Goal: Complete application form

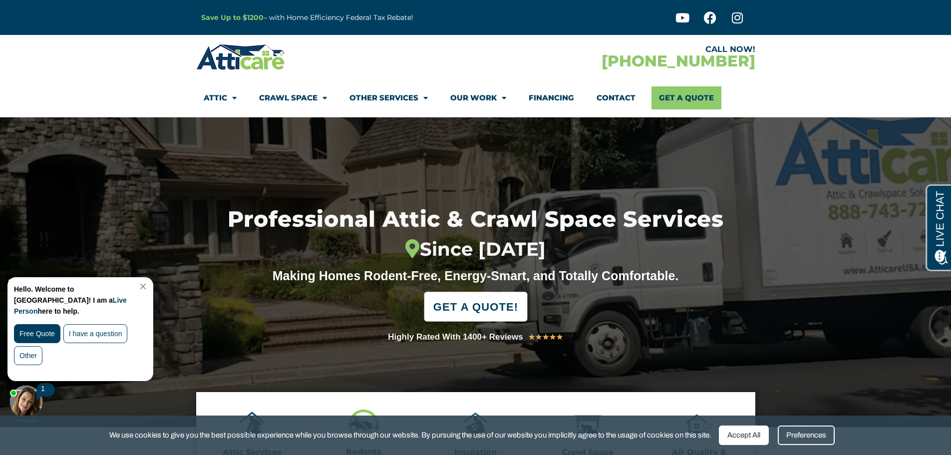
click at [454, 305] on span "GET A QUOTE!" at bounding box center [475, 307] width 85 height 22
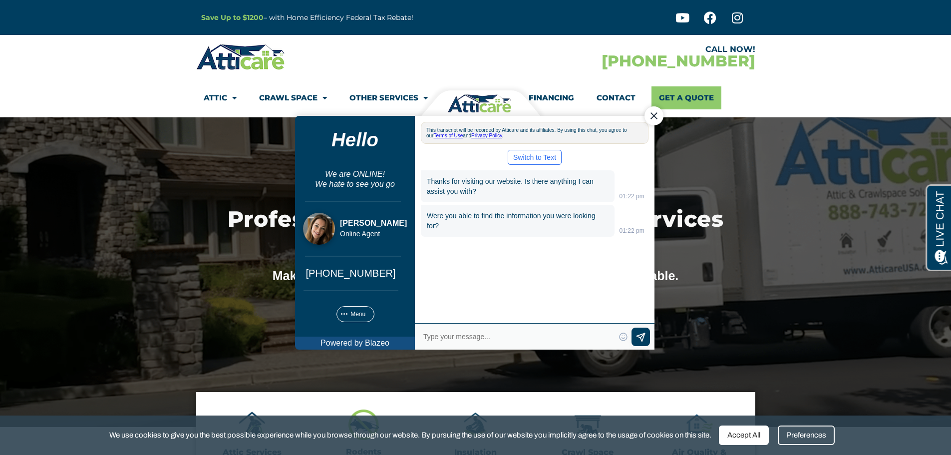
click at [450, 332] on textarea "Type your response and press Return or Send" at bounding box center [518, 336] width 193 height 14
type textarea "Need an estimate for attic cleanup, rodent removal and insulation"
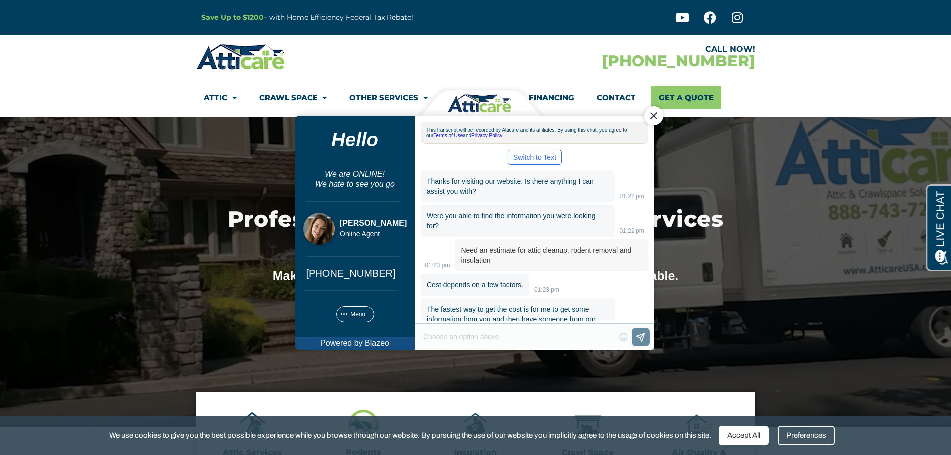
scroll to position [59, 0]
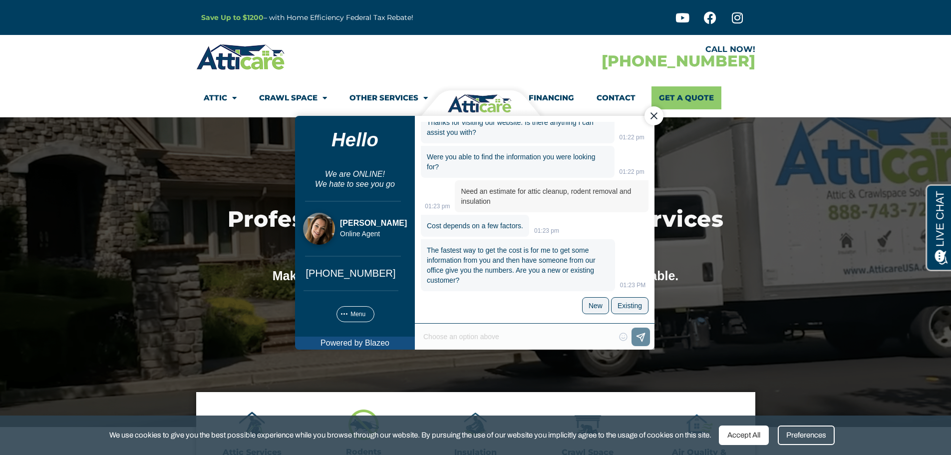
click at [542, 332] on div "Type your response and press Return or Send 😀 😁 😂 😃 😄 😅 😆 😇 😈 😉 😊 😋 😌 😍 😎 😏 😐 😑…" at bounding box center [534, 336] width 240 height 26
click at [510, 335] on div "Type your response and press Return or Send 😀 😁 😂 😃 😄 😅 😆 😇 😈 😉 😊 😋 😌 😍 😎 😏 😐 😑…" at bounding box center [534, 336] width 240 height 26
click at [445, 336] on div "Type your response and press Return or Send 😀 😁 😂 😃 😄 😅 😆 😇 😈 😉 😊 😋 😌 😍 😎 😏 😐 😑…" at bounding box center [534, 336] width 240 height 26
click at [498, 311] on div "The fastest way to get the cost is for me to get some information from you and …" at bounding box center [534, 277] width 228 height 76
click at [488, 332] on div "Type your response and press Return or Send 😀 😁 😂 😃 😄 😅 😆 😇 😈 😉 😊 😋 😌 😍 😎 😏 😐 😑…" at bounding box center [534, 336] width 240 height 26
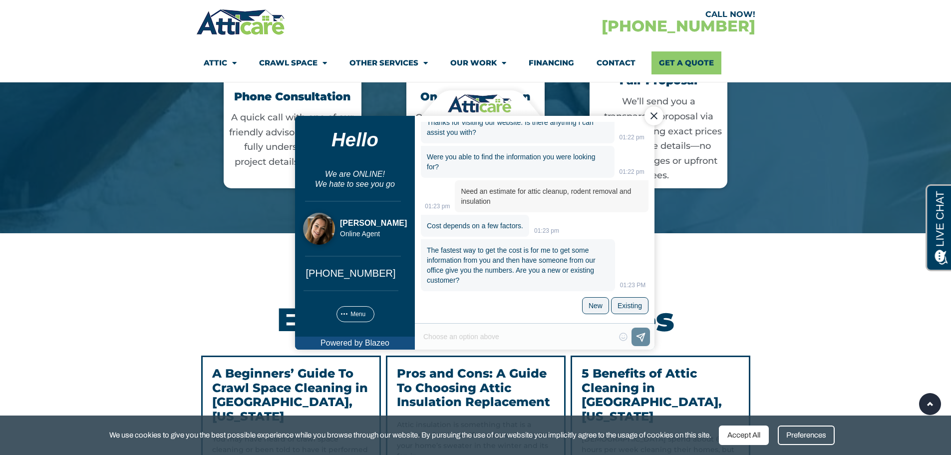
scroll to position [1997, 0]
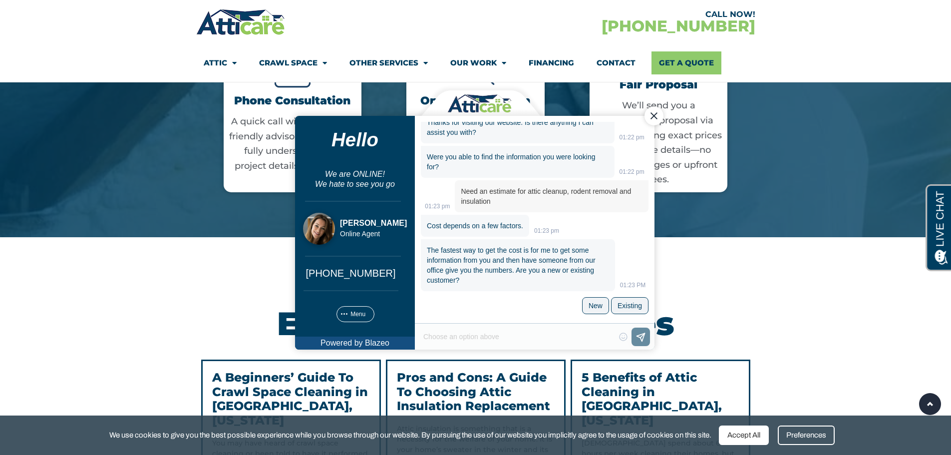
click at [651, 112] on div "Close Chat" at bounding box center [653, 115] width 19 height 19
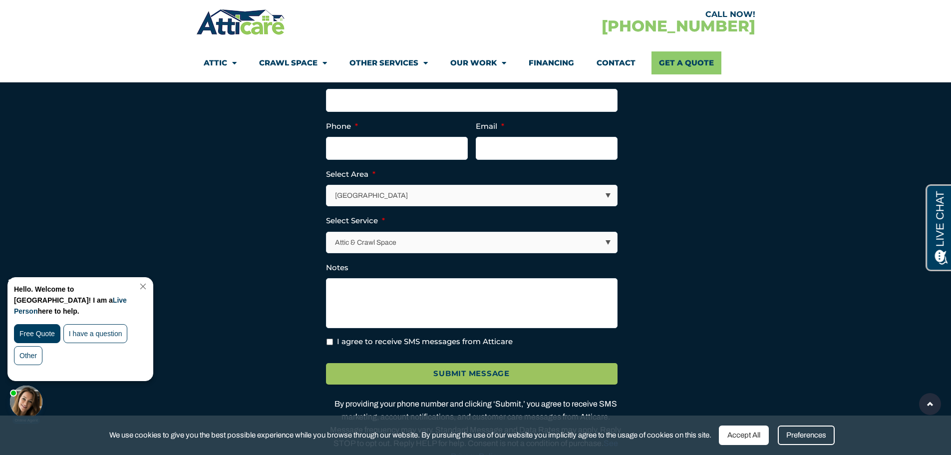
scroll to position [2603, 0]
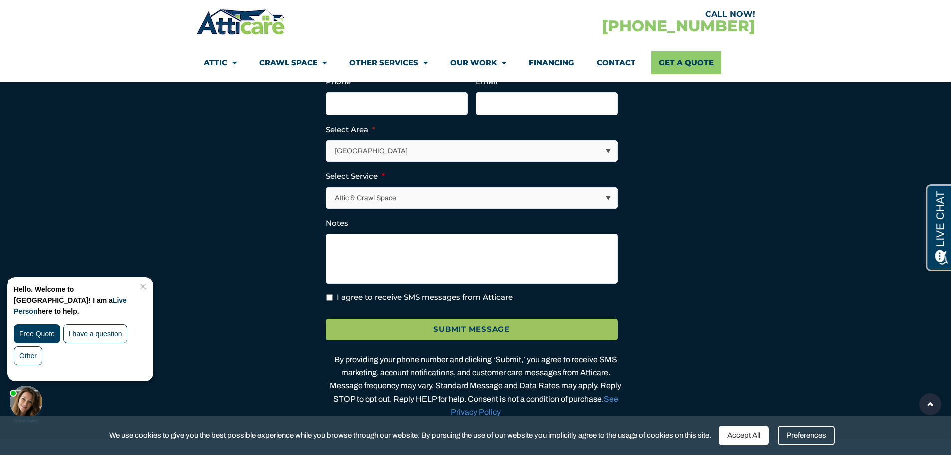
click at [610, 161] on select "Los Angeles Area San Francisco Bay Area New Jersey / New York Area Other Areas" at bounding box center [472, 151] width 291 height 20
select select "[GEOGRAPHIC_DATA]"
click at [327, 151] on select "Los Angeles Area San Francisco Bay Area New Jersey / New York Area Other Areas" at bounding box center [472, 151] width 291 height 20
click at [524, 208] on select "Attic & Crawl Space Insulation Roofing Solar Energy Other Services" at bounding box center [472, 198] width 291 height 20
click at [327, 198] on select "Attic & Crawl Space Insulation Roofing Solar Energy Other Services" at bounding box center [472, 198] width 291 height 20
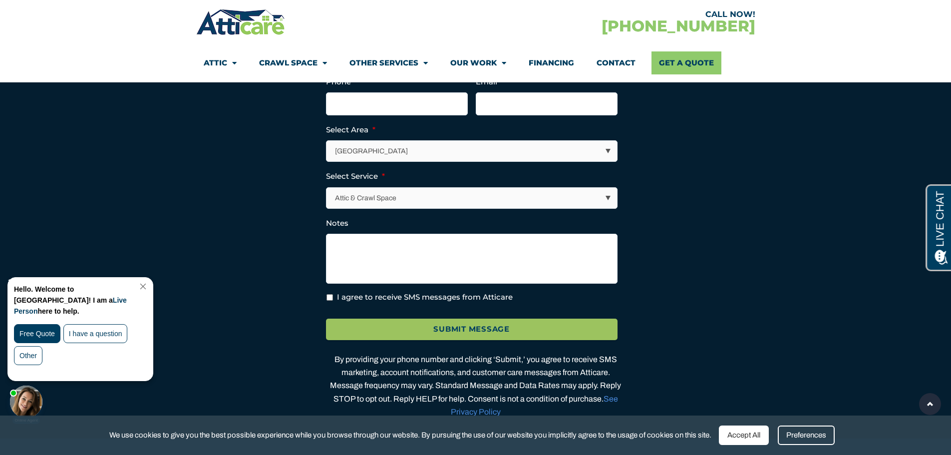
click at [327, 301] on input "I agree to receive SMS messages from Atticare" at bounding box center [330, 297] width 6 height 6
checkbox input "true"
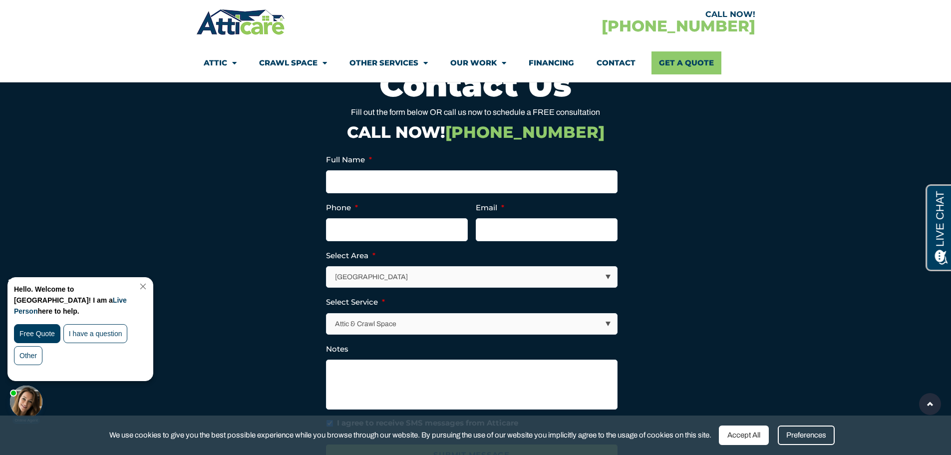
scroll to position [2470, 0]
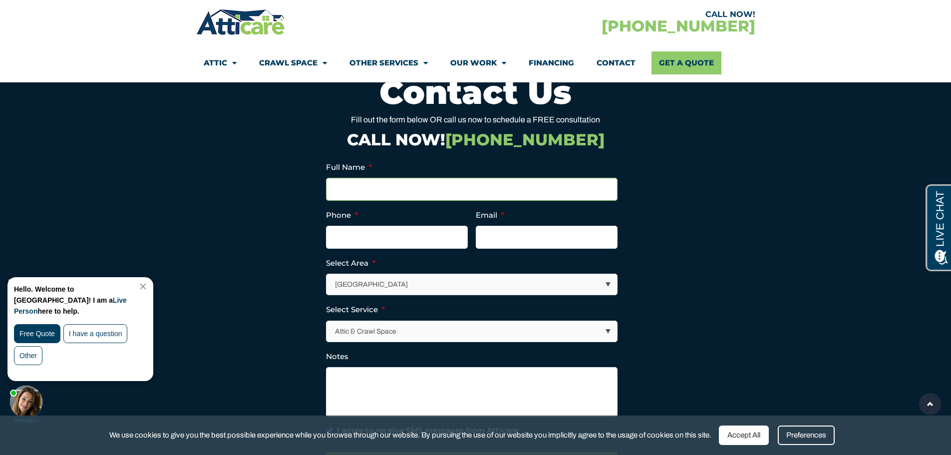
click at [380, 199] on input "Full Name *" at bounding box center [472, 189] width 292 height 23
type input "Saqib Mirza"
type input "9253834052"
type input "saqib_mirza@yahoo.com"
type input "(925) 383-4052"
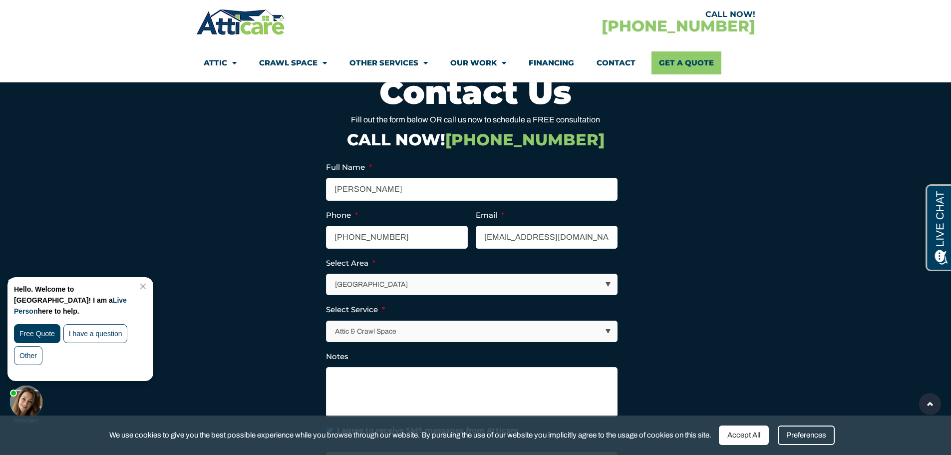
click at [149, 289] on link "Close Chat" at bounding box center [141, 286] width 13 height 7
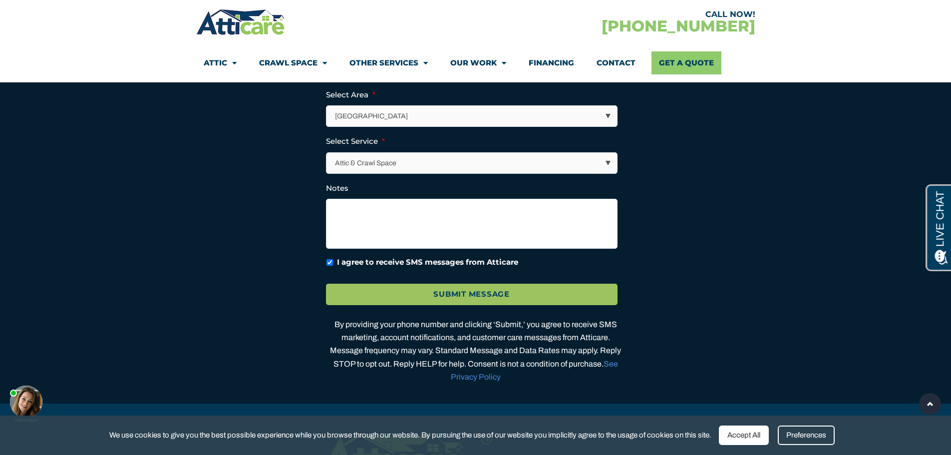
scroll to position [2670, 0]
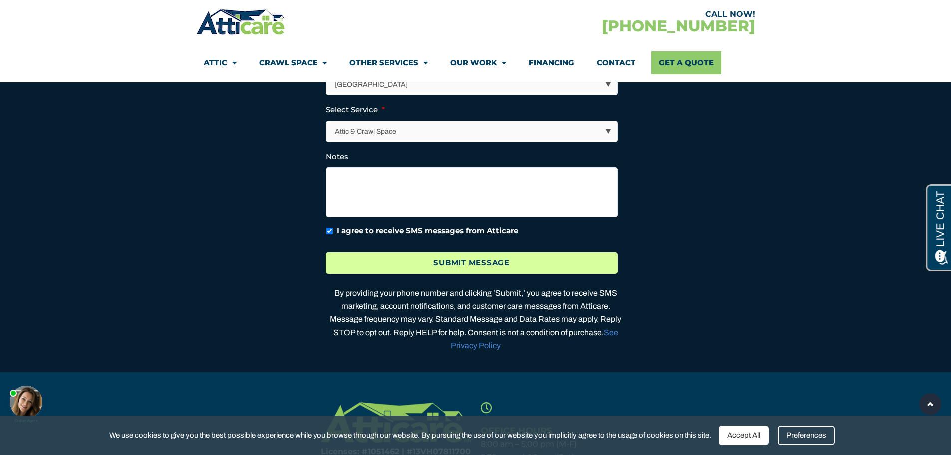
click at [454, 274] on input "Submit Message" at bounding box center [472, 262] width 292 height 21
